Goal: Information Seeking & Learning: Find specific page/section

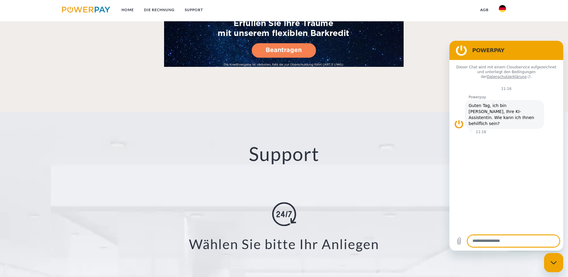
scroll to position [1107, 0]
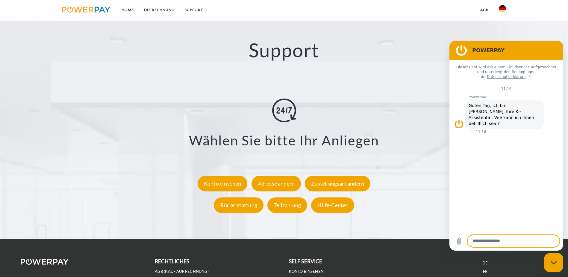
click at [481, 53] on h2 "POWERPAY" at bounding box center [514, 50] width 85 height 7
click at [540, 9] on nav "Home DIE RECHNUNG SUPPORT agb" at bounding box center [284, 10] width 568 height 21
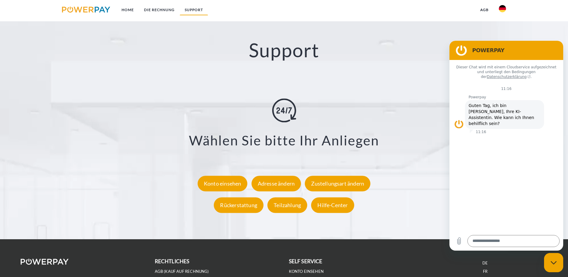
click at [197, 10] on link "SUPPORT" at bounding box center [194, 9] width 28 height 11
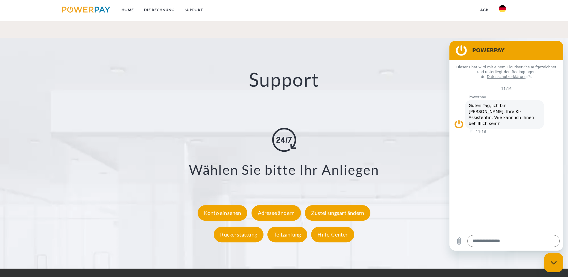
scroll to position [1050, 0]
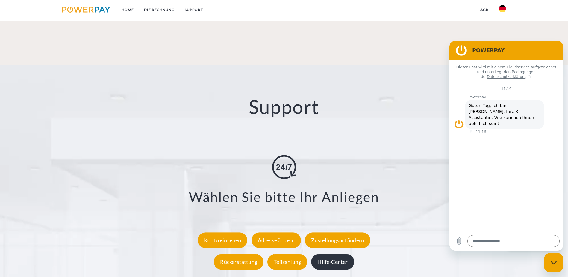
click at [336, 254] on div "Hilfe-Center" at bounding box center [332, 262] width 43 height 16
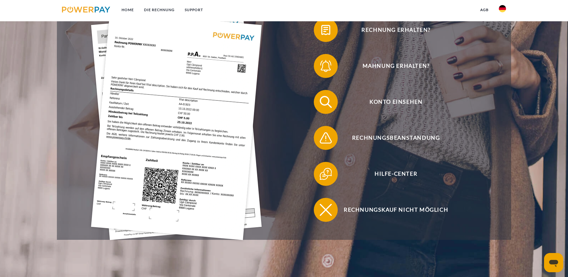
scroll to position [150, 0]
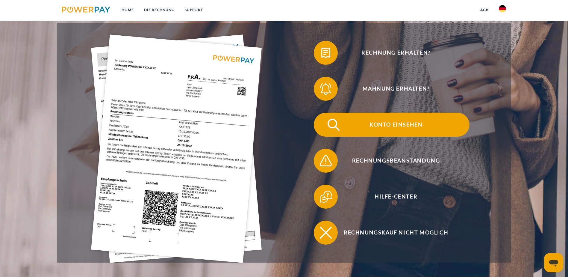
click at [322, 113] on span "Konto einsehen" at bounding box center [395, 125] width 147 height 24
